Goal: Task Accomplishment & Management: Manage account settings

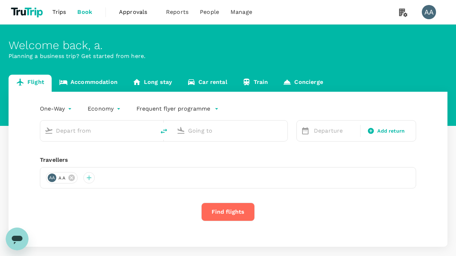
type input "economy-premium-economy"
type input "Singapore Changi (SIN)"
type input "Hong Kong Intl (HKG)"
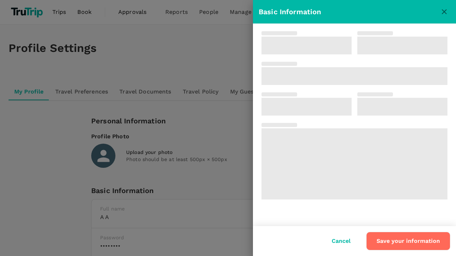
type input "a"
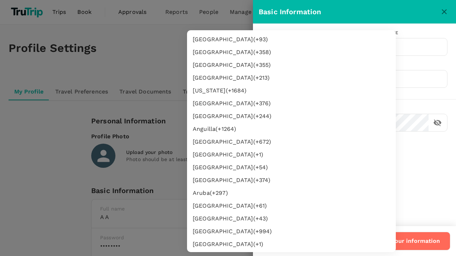
type input "62"
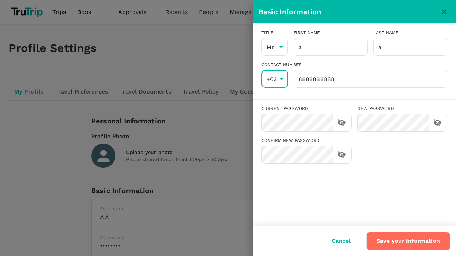
click at [370, 79] on input "8888888888" at bounding box center [370, 79] width 154 height 18
click at [409, 241] on button "Save your information" at bounding box center [408, 241] width 84 height 19
type input "8888888888"
